Goal: Task Accomplishment & Management: Use online tool/utility

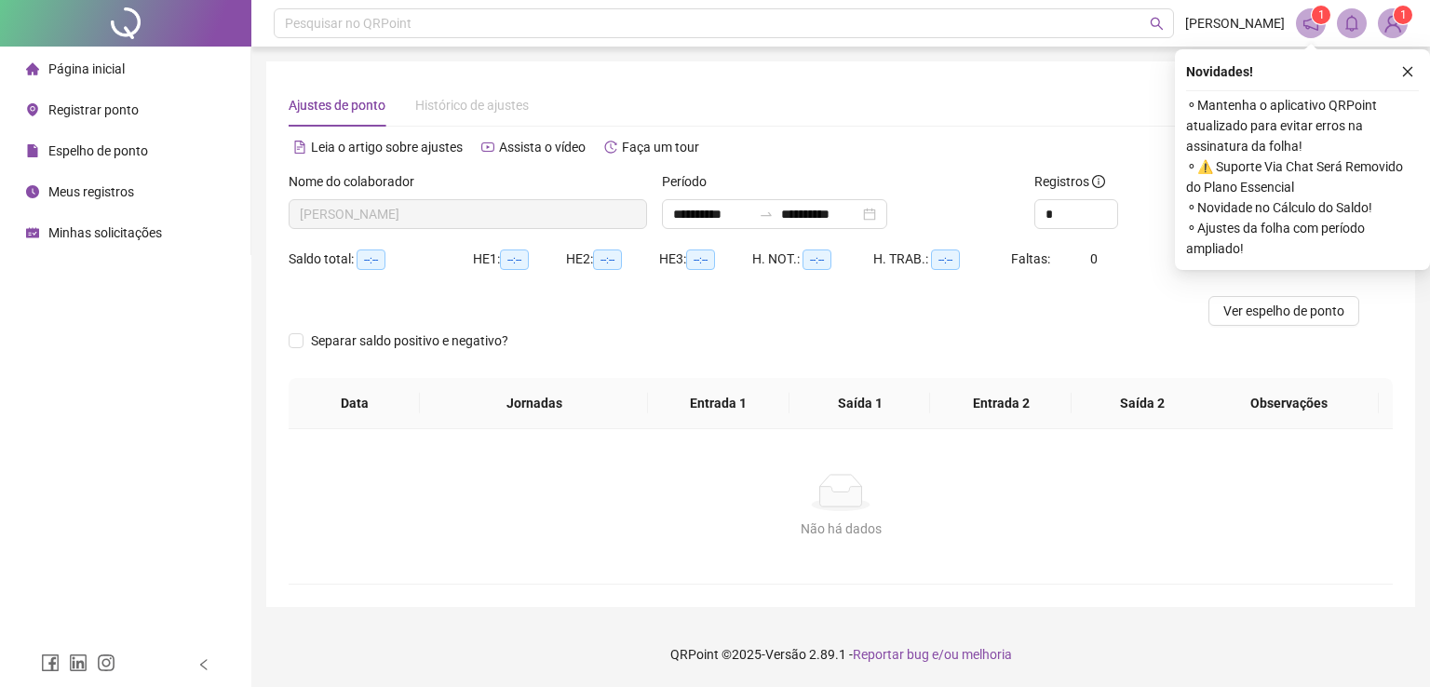
type input "**********"
click at [130, 121] on div "Registrar ponto" at bounding box center [82, 109] width 113 height 37
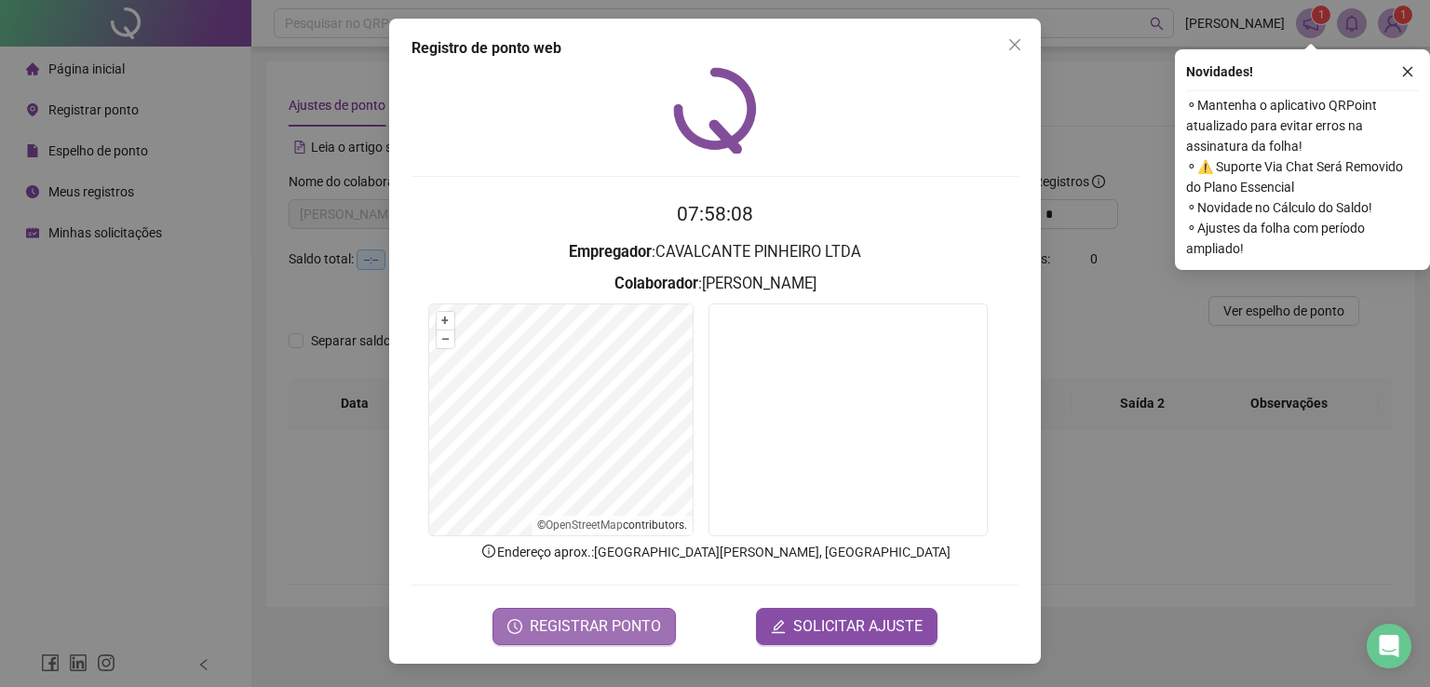
click at [633, 610] on button "REGISTRAR PONTO" at bounding box center [583, 626] width 183 height 37
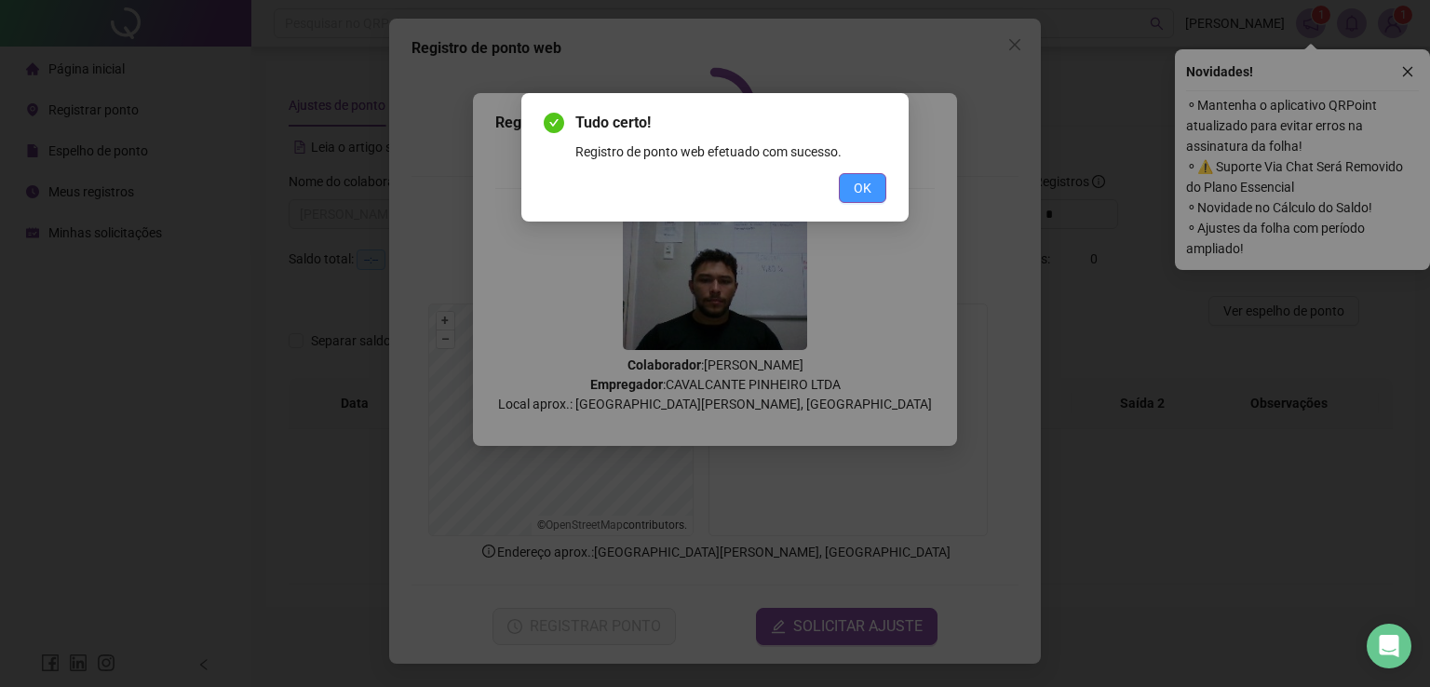
click at [859, 192] on span "OK" at bounding box center [862, 188] width 18 height 20
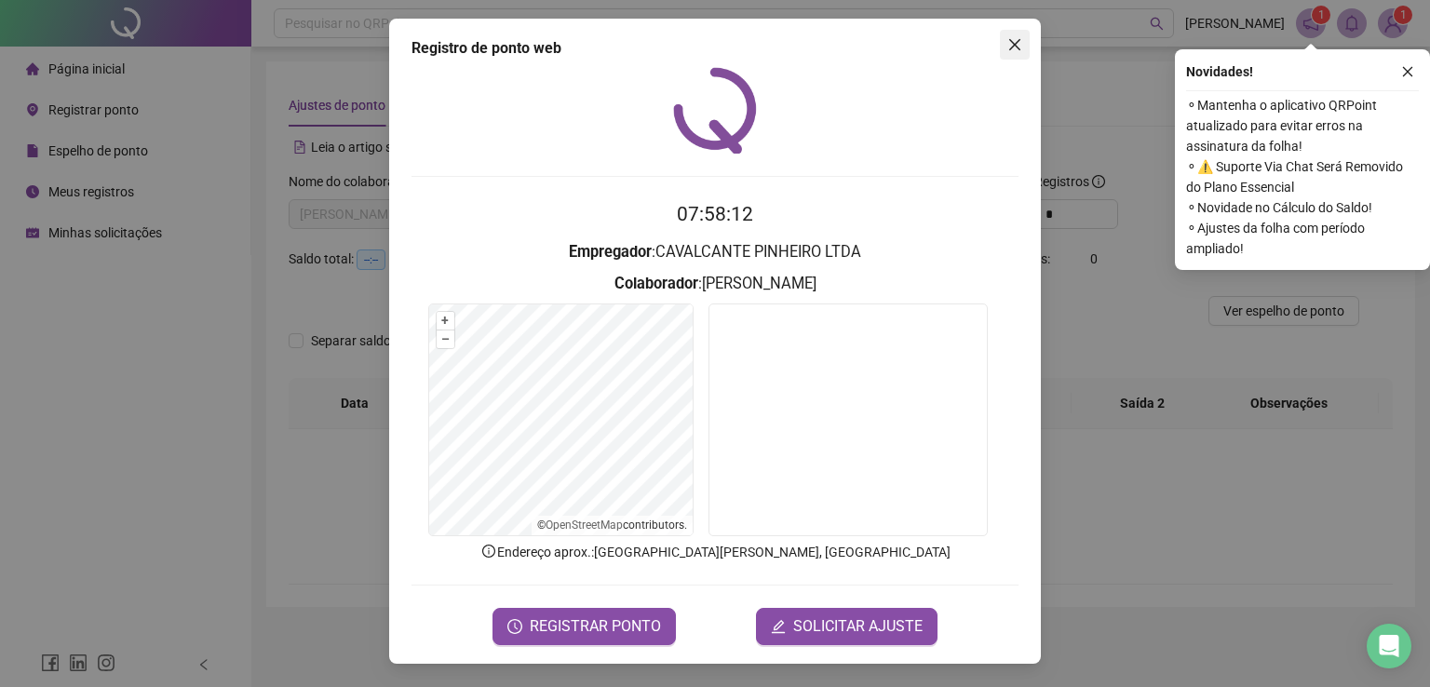
drag, startPoint x: 1020, startPoint y: 20, endPoint x: 1012, endPoint y: 37, distance: 19.6
click at [1014, 32] on div "Registro de ponto web 07:58:12 Empregador : CAVALCANTE PINHEIRO LTDA Colaborado…" at bounding box center [714, 341] width 651 height 645
click at [1012, 37] on icon "close" at bounding box center [1014, 44] width 15 height 15
click at [1012, 37] on div "Pesquisar no QRPoint" at bounding box center [724, 23] width 900 height 30
